Goal: Find specific page/section: Find specific page/section

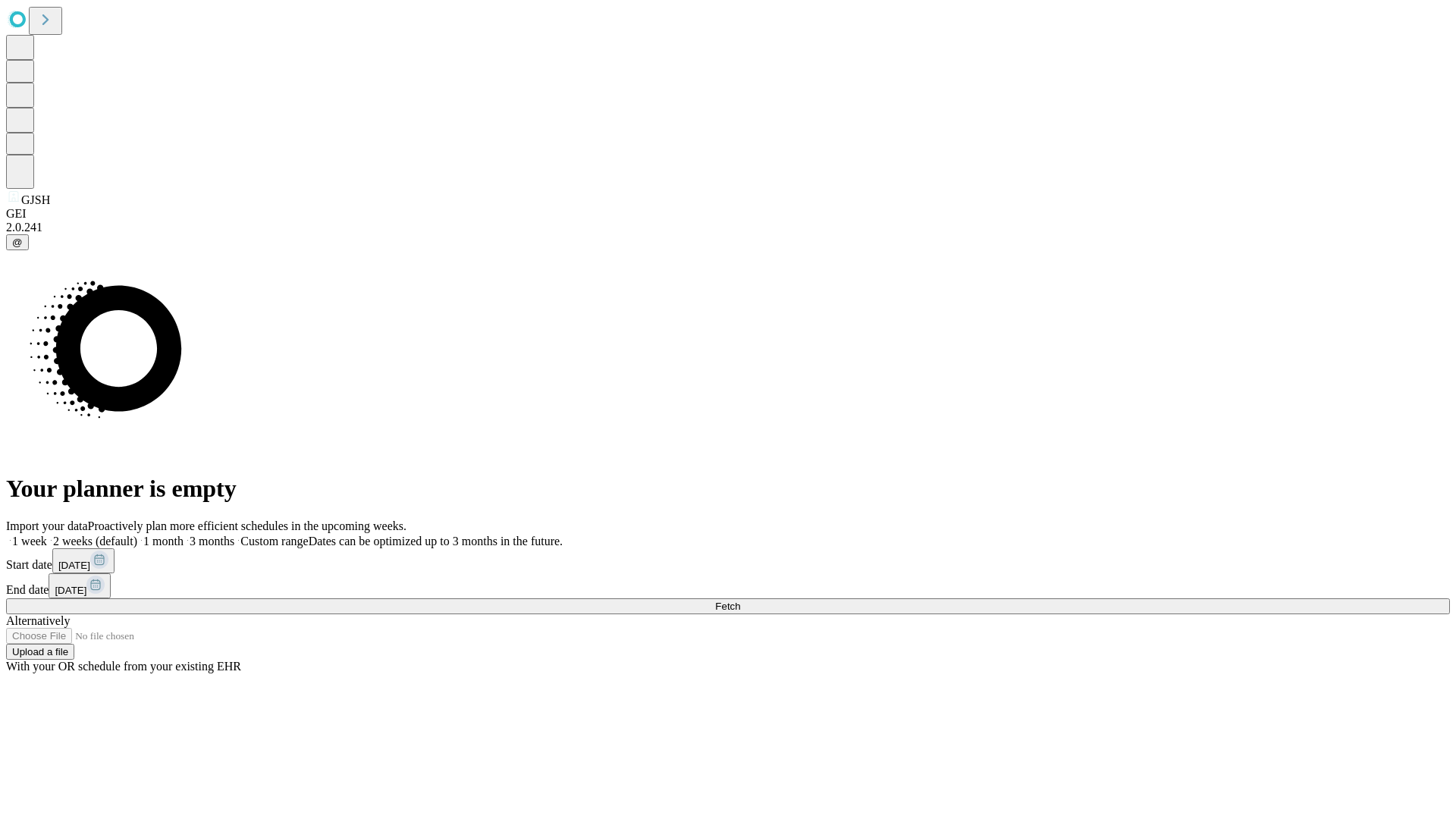
click at [740, 600] on span "Fetch" at bounding box center [727, 606] width 25 height 12
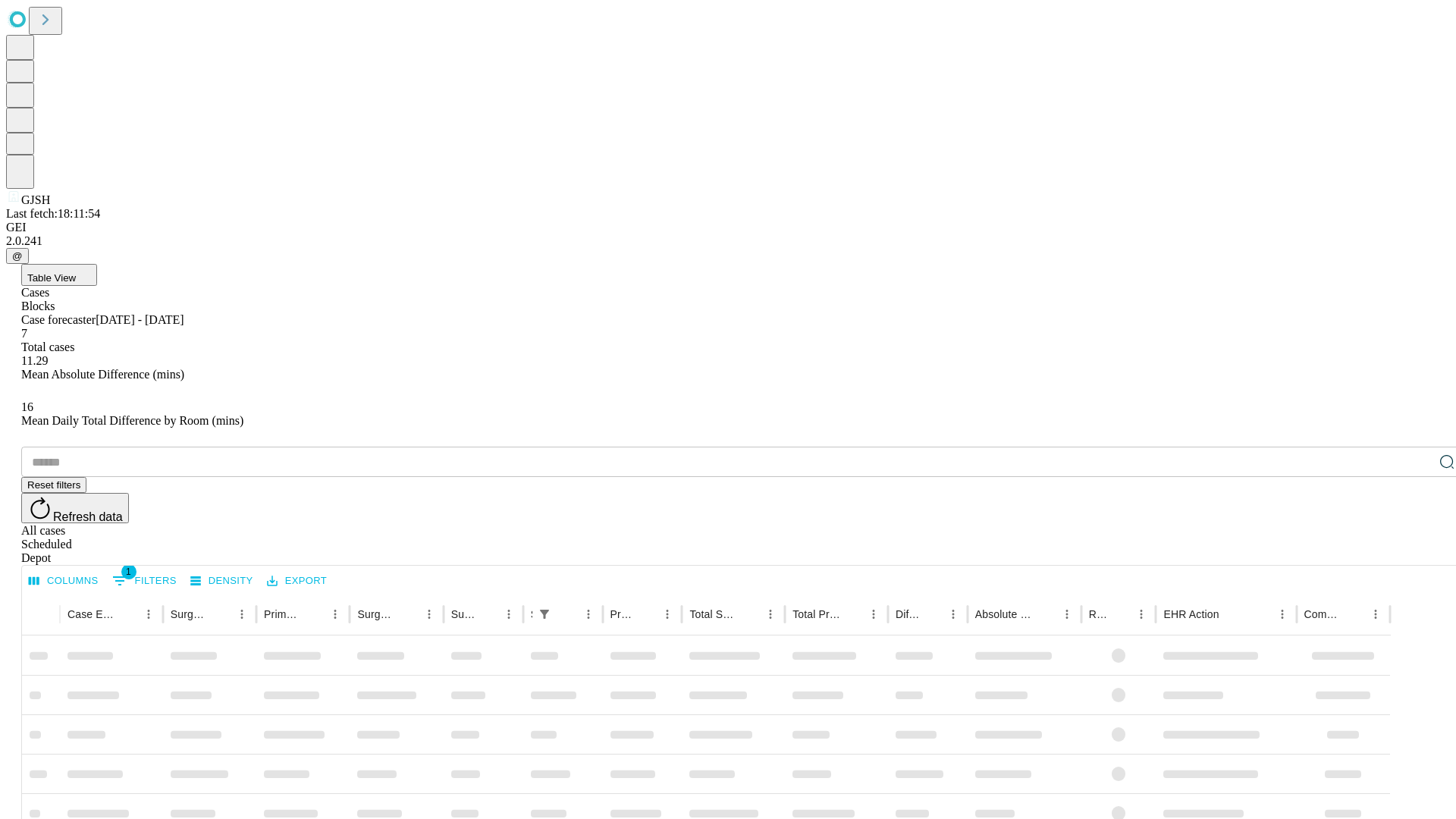
click at [76, 272] on span "Table View" at bounding box center [51, 278] width 48 height 12
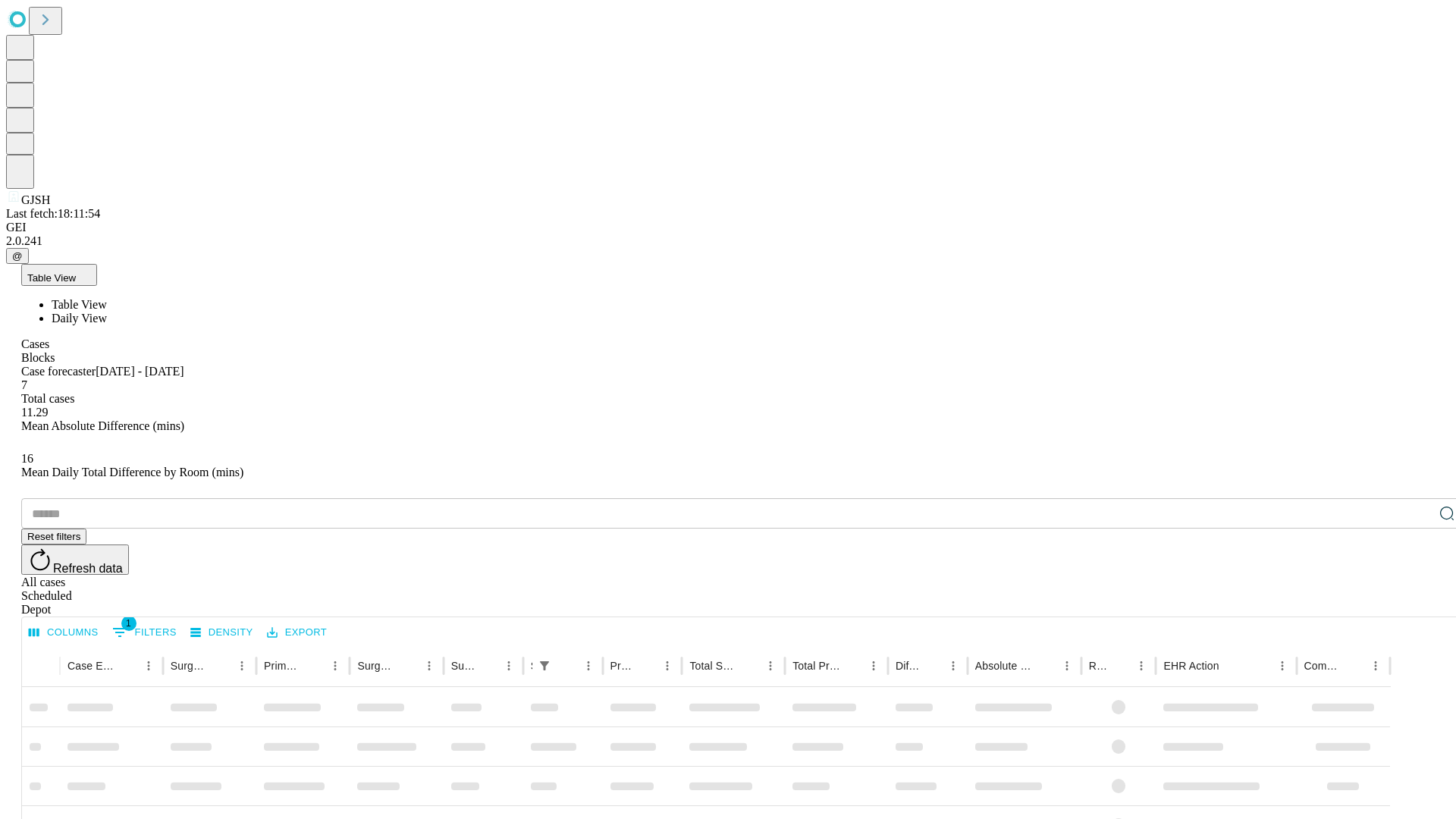
click at [107, 312] on span "Daily View" at bounding box center [79, 318] width 55 height 13
